Goal: Information Seeking & Learning: Check status

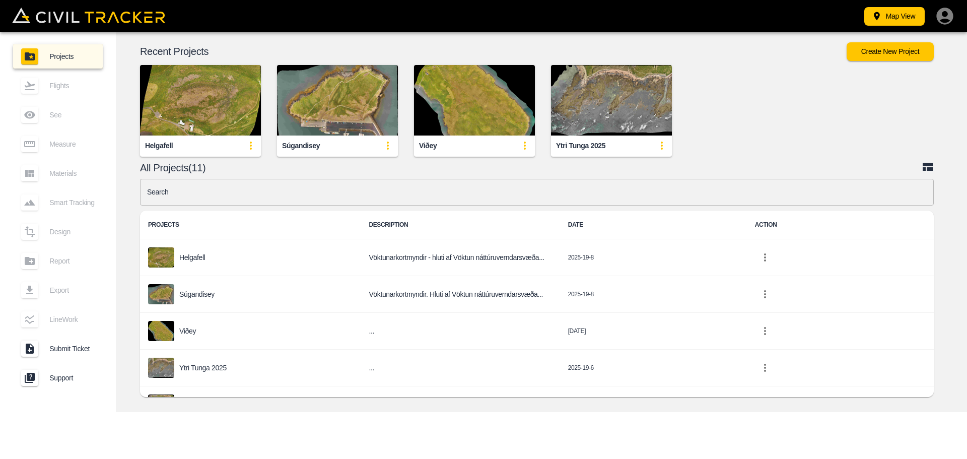
click at [191, 108] on img "button" at bounding box center [200, 100] width 121 height 71
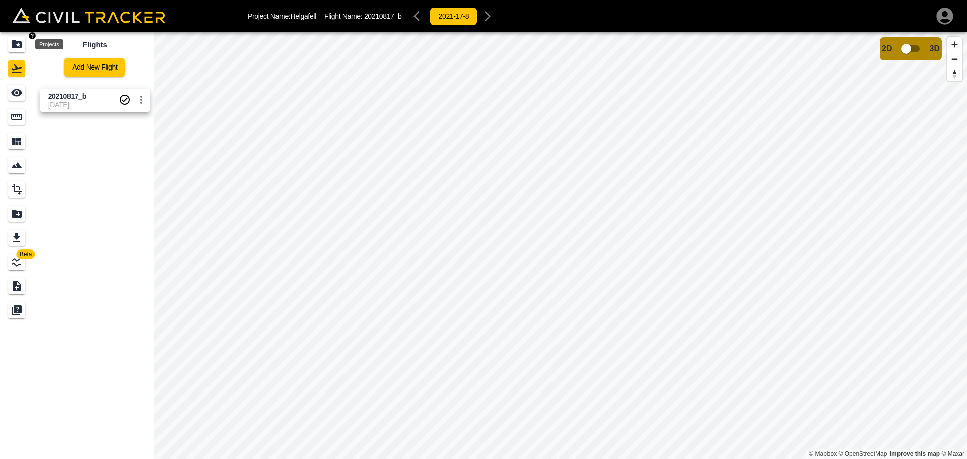
click at [16, 45] on icon "Projects" at bounding box center [17, 44] width 10 height 8
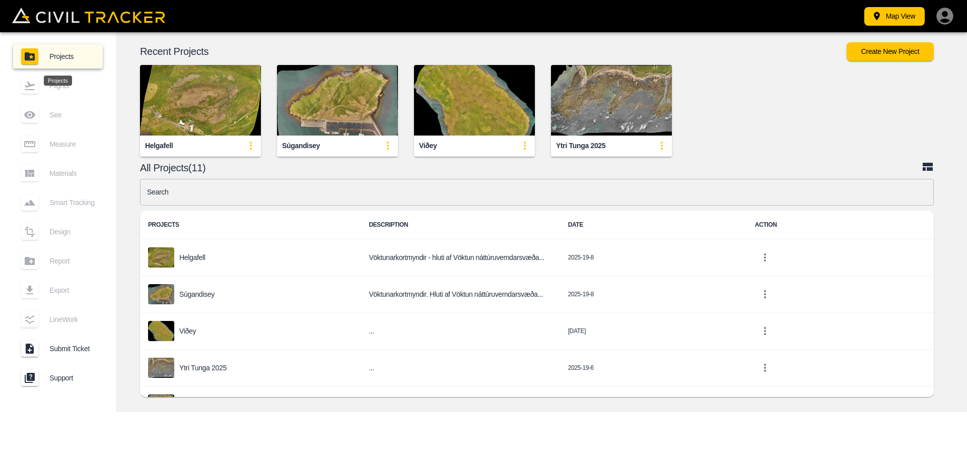
click at [339, 97] on img "button" at bounding box center [337, 100] width 121 height 71
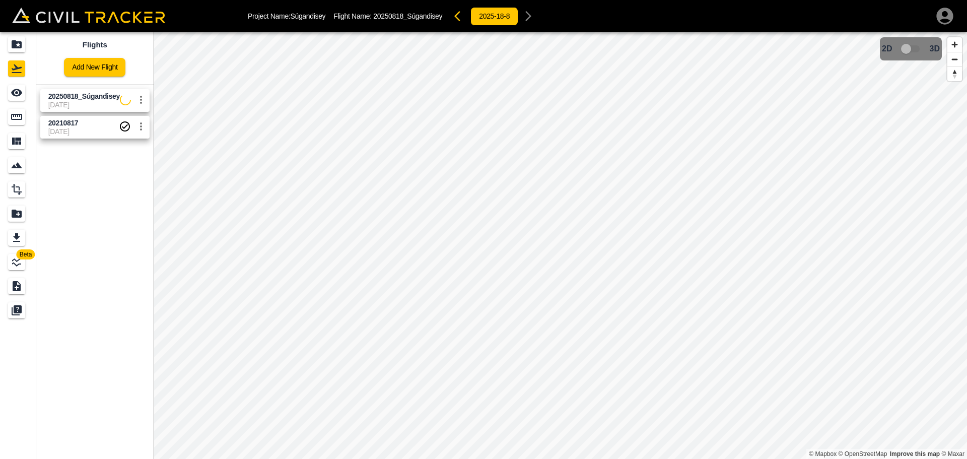
click at [66, 127] on span "20210817" at bounding box center [83, 123] width 71 height 10
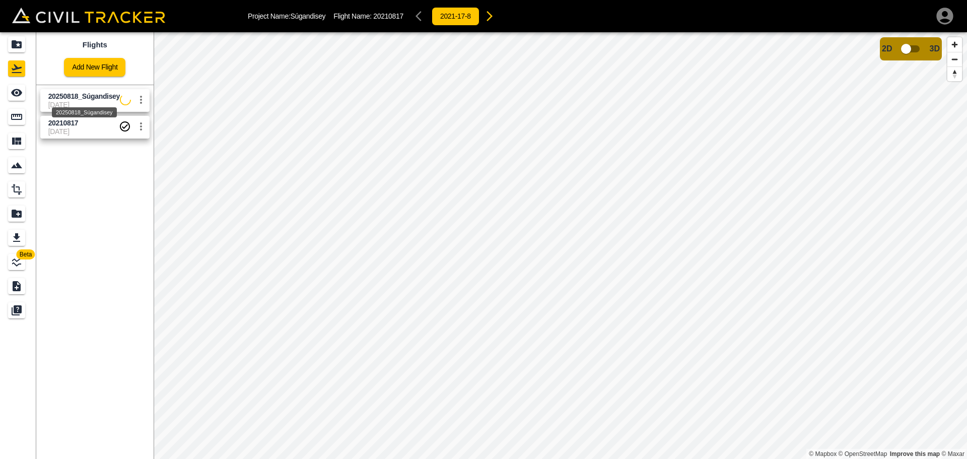
click at [67, 98] on span "20250818_Súgandisey" at bounding box center [84, 96] width 72 height 8
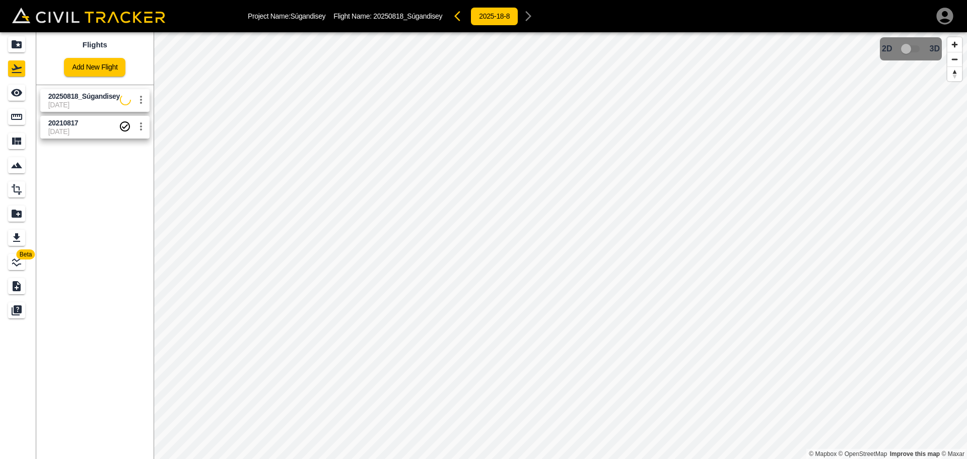
click at [65, 128] on span "[DATE]" at bounding box center [83, 131] width 71 height 8
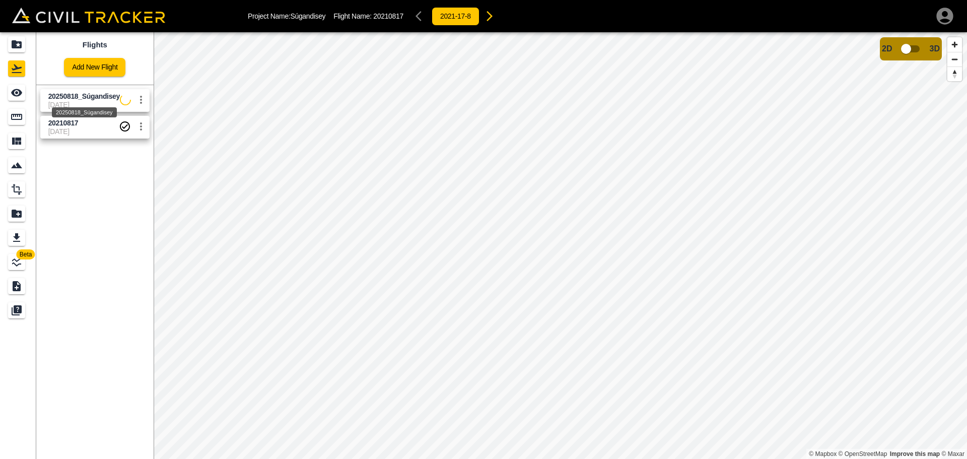
click at [66, 96] on span "20250818_Súgandisey" at bounding box center [84, 96] width 72 height 8
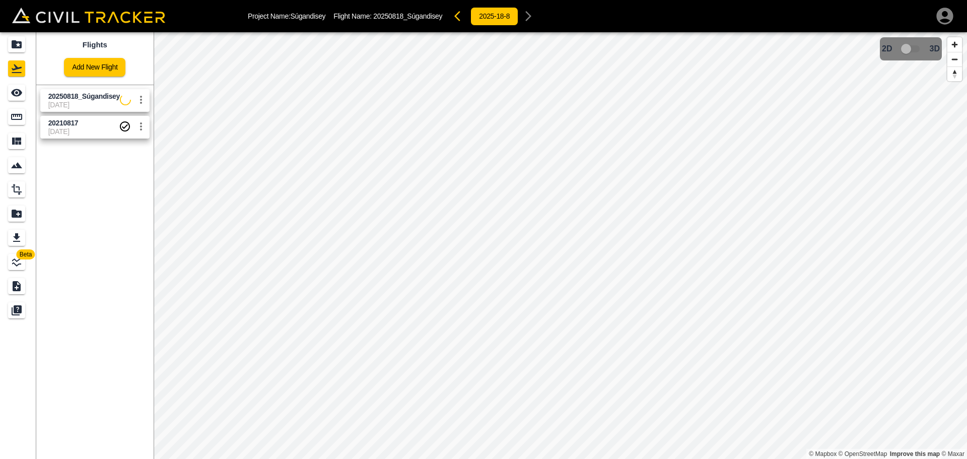
click at [79, 133] on span "[DATE]" at bounding box center [83, 131] width 71 height 8
click at [142, 101] on icon "settings" at bounding box center [141, 100] width 12 height 12
click at [64, 98] on div at bounding box center [483, 229] width 967 height 459
click at [51, 117] on link "20210817 [DATE]" at bounding box center [94, 127] width 109 height 23
click at [18, 46] on icon "Projects" at bounding box center [17, 44] width 12 height 12
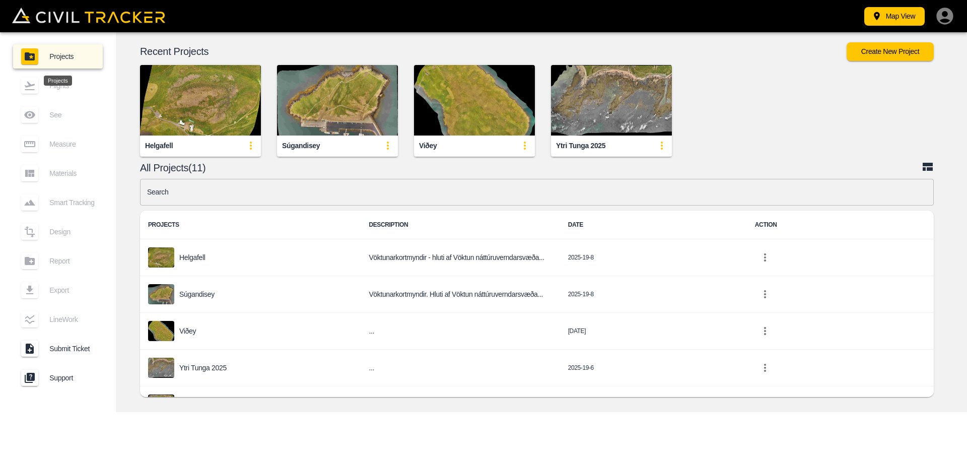
click at [192, 114] on img "button" at bounding box center [200, 100] width 121 height 71
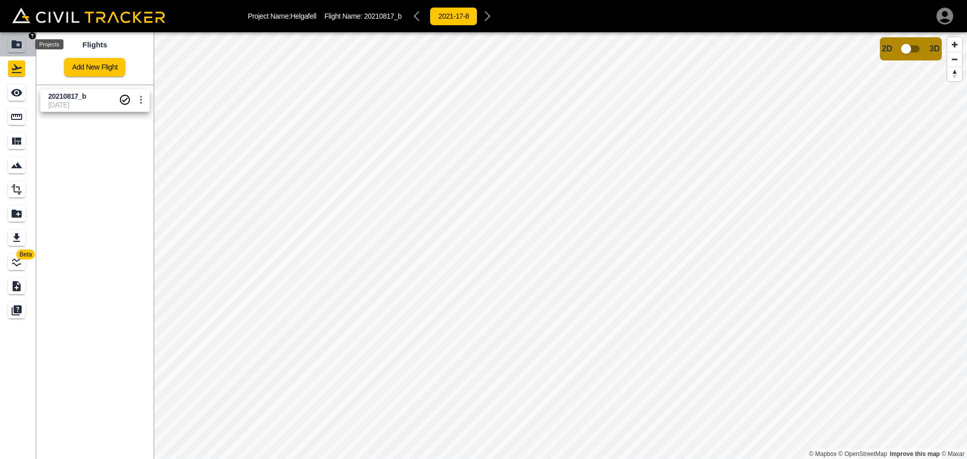
click at [22, 48] on icon "Projects" at bounding box center [17, 44] width 12 height 12
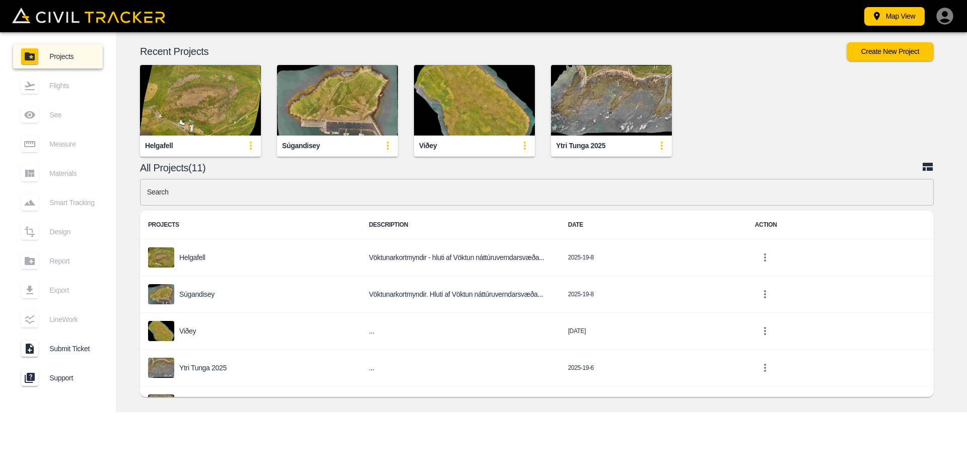
click at [477, 118] on img "button" at bounding box center [474, 100] width 121 height 71
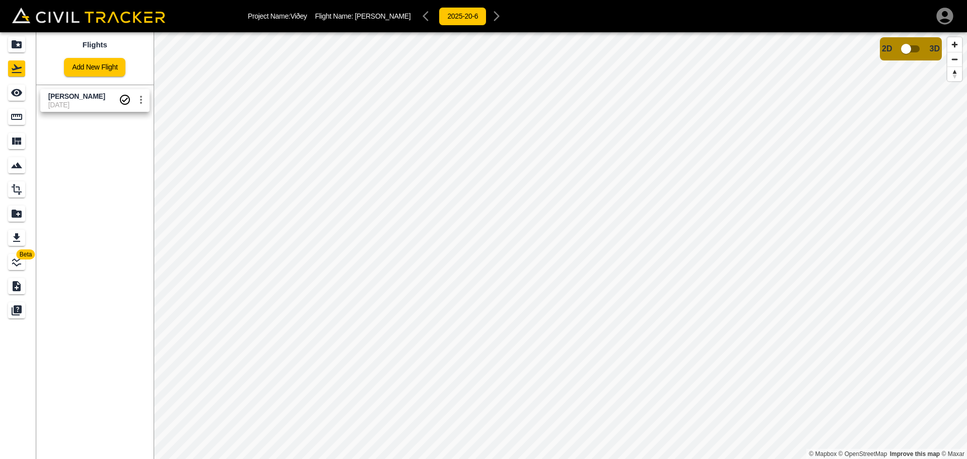
click at [120, 87] on div "Beta Flights Add New Flight Viðey - Máfar [DATE] © Mapbox © OpenStreetMap Impro…" at bounding box center [483, 245] width 967 height 427
